Goal: Task Accomplishment & Management: Manage account settings

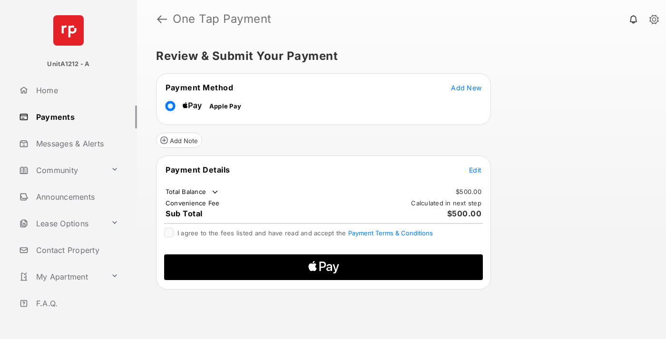
click at [466, 88] on span "Add New" at bounding box center [466, 88] width 30 height 8
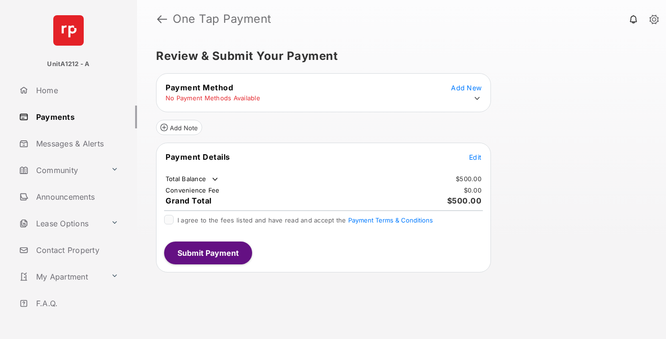
click at [477, 98] on icon at bounding box center [477, 98] width 9 height 9
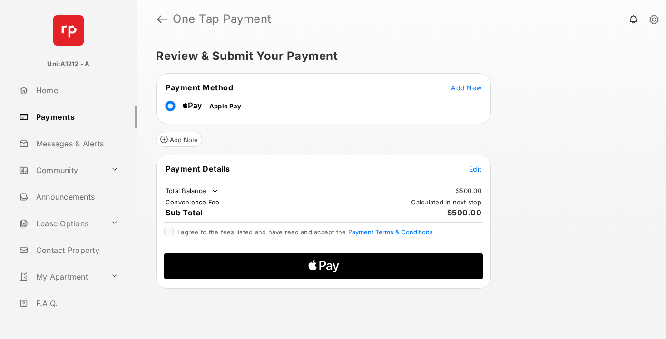
click at [475, 169] on span "Edit" at bounding box center [475, 169] width 12 height 8
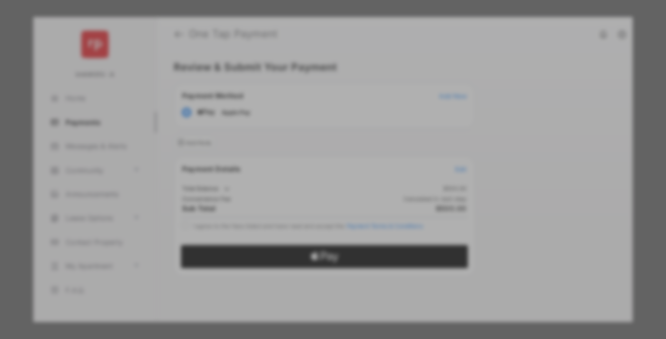
click at [315, 172] on div "Other Amount" at bounding box center [315, 176] width 154 height 16
type input "***"
click at [301, 255] on button "Save" at bounding box center [301, 266] width 48 height 23
